Goal: Task Accomplishment & Management: Manage account settings

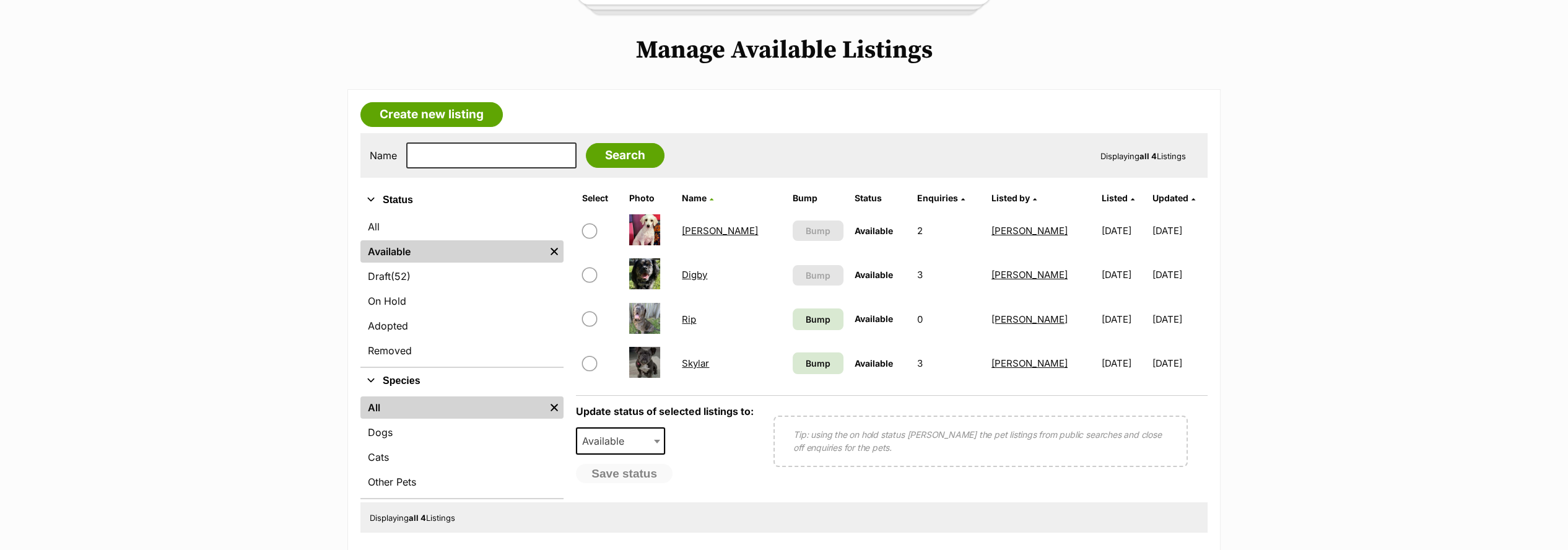
scroll to position [275, 0]
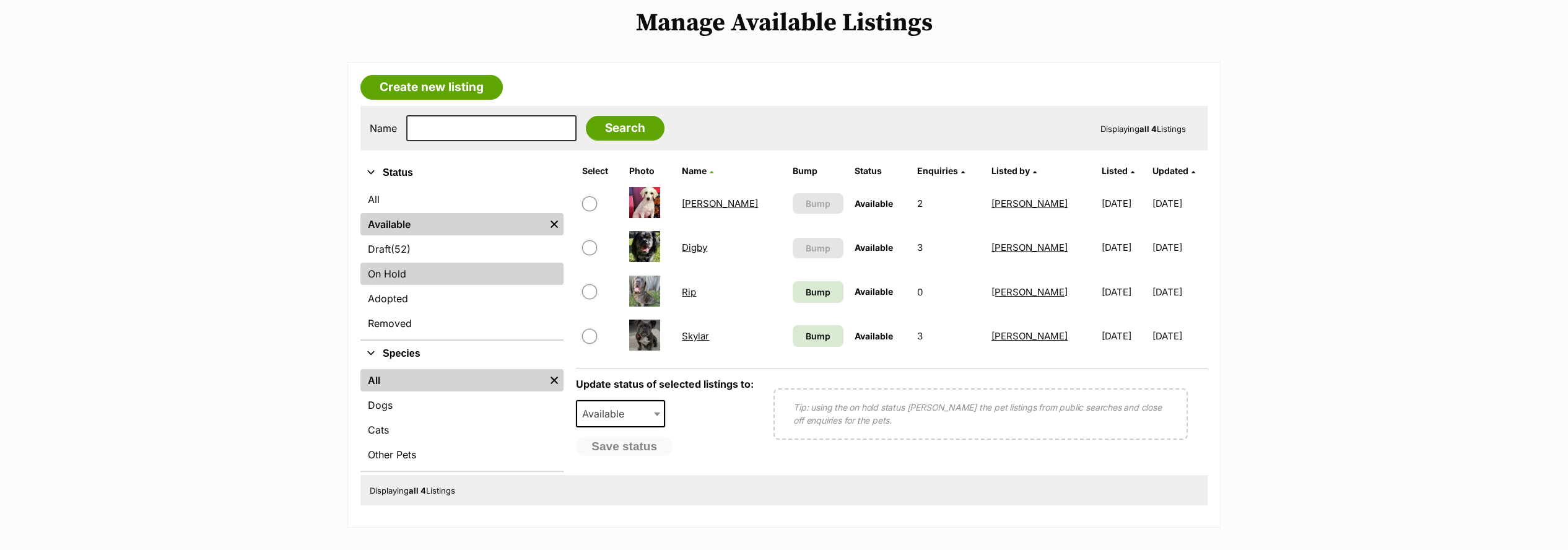
click at [388, 270] on link "On Hold" at bounding box center [462, 273] width 203 height 22
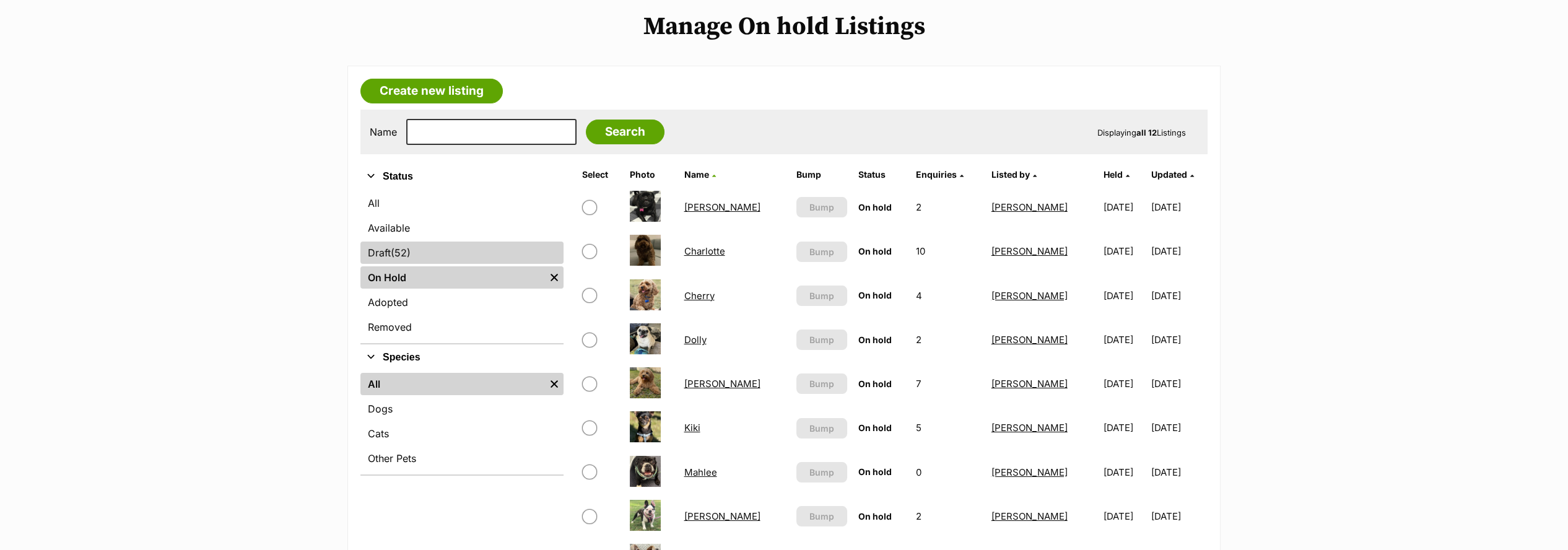
scroll to position [275, 0]
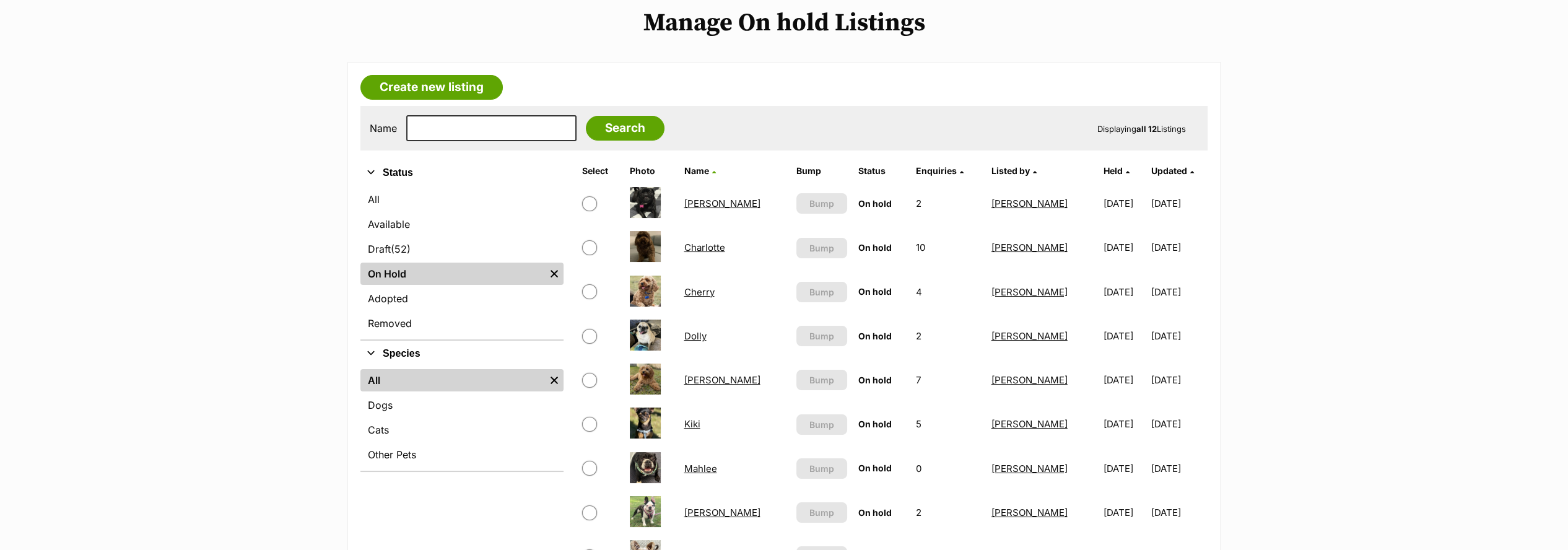
click at [708, 289] on link "Cherry" at bounding box center [699, 291] width 30 height 12
